Goal: Navigation & Orientation: Find specific page/section

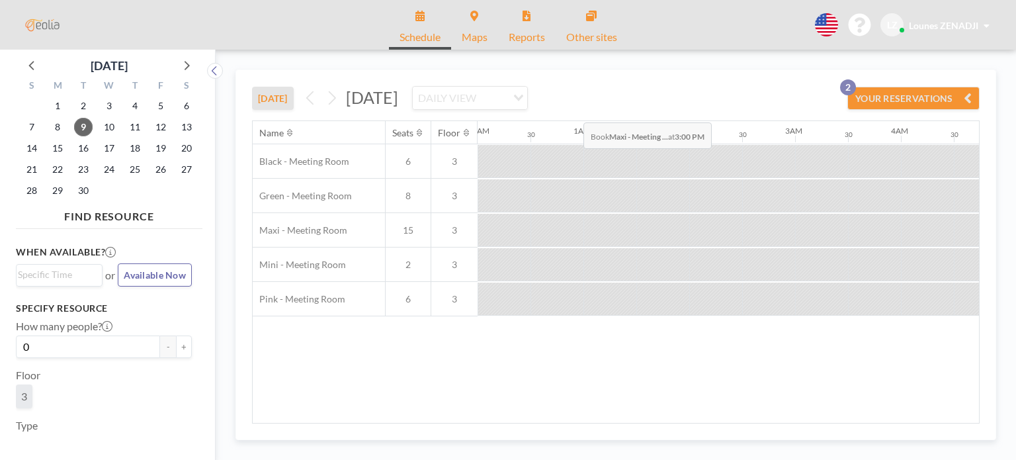
scroll to position [0, 1429]
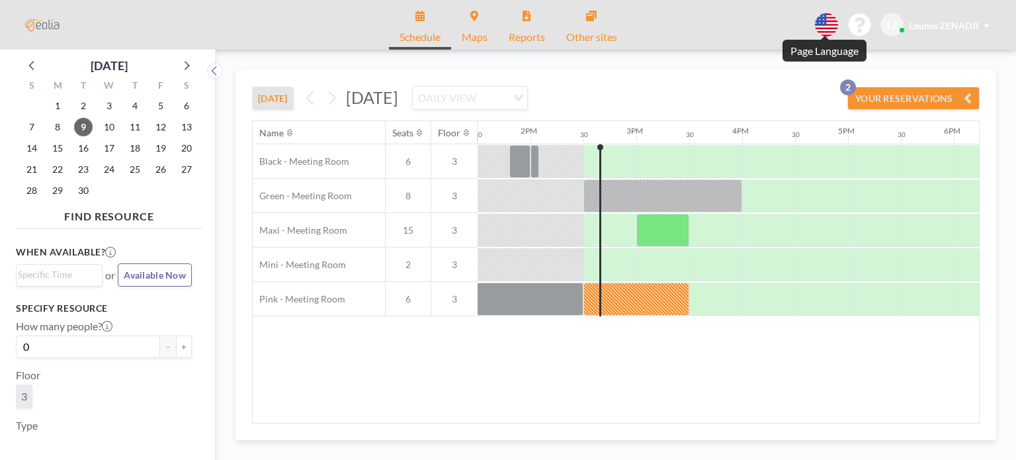
click at [830, 22] on icon at bounding box center [826, 24] width 23 height 23
click at [884, 75] on div at bounding box center [508, 230] width 1016 height 460
click at [858, 89] on button "YOUR RESERVATIONS 2" at bounding box center [914, 98] width 132 height 23
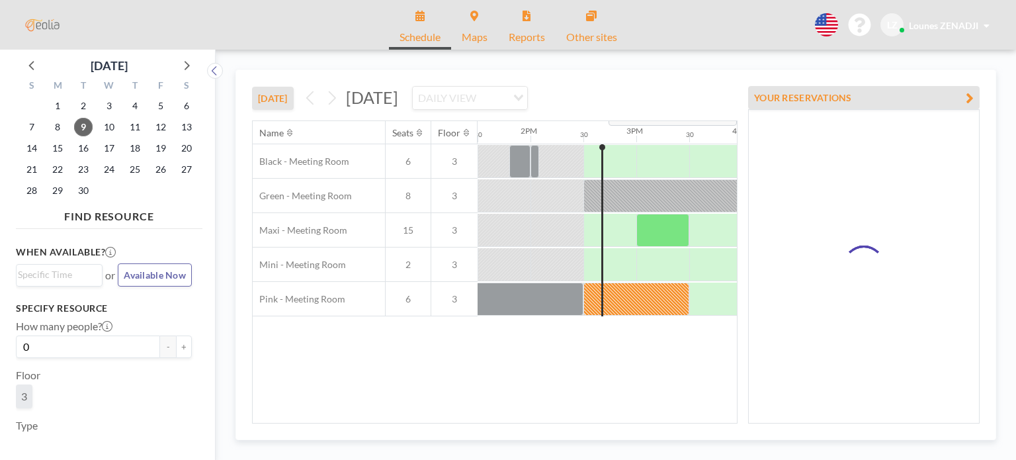
click at [858, 89] on div "TODAY Tuesday, September 9, 2025 DAILY VIEW Loading... YOUR RESERVATIONS 2 Name…" at bounding box center [616, 254] width 761 height 371
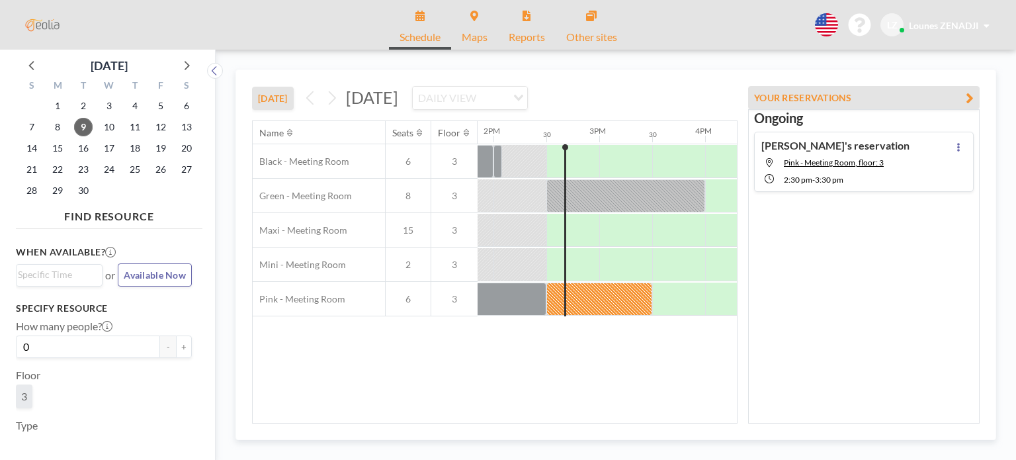
scroll to position [0, 1482]
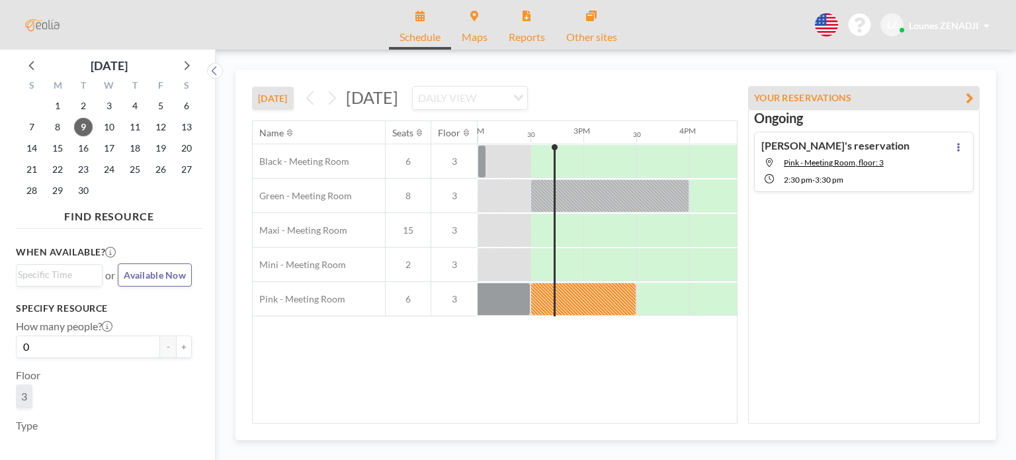
click at [412, 27] on link "Schedule" at bounding box center [420, 25] width 62 height 50
click at [471, 33] on span "Maps" at bounding box center [475, 37] width 26 height 11
